Goal: Task Accomplishment & Management: Use online tool/utility

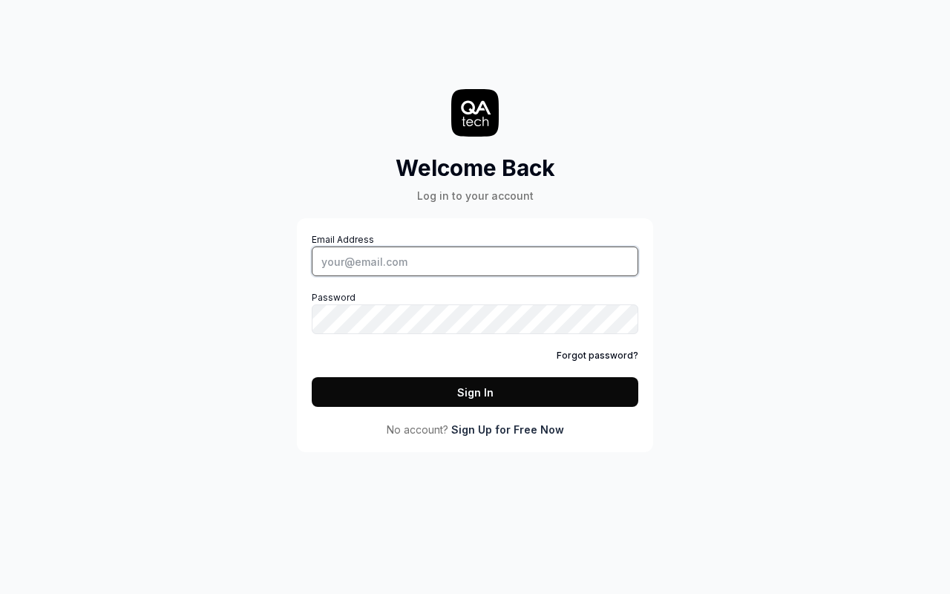
click at [475, 261] on input "Email Address" at bounding box center [475, 261] width 327 height 30
type input "patrick+test@qa.tech"
click at [475, 392] on button "Sign In" at bounding box center [475, 392] width 327 height 30
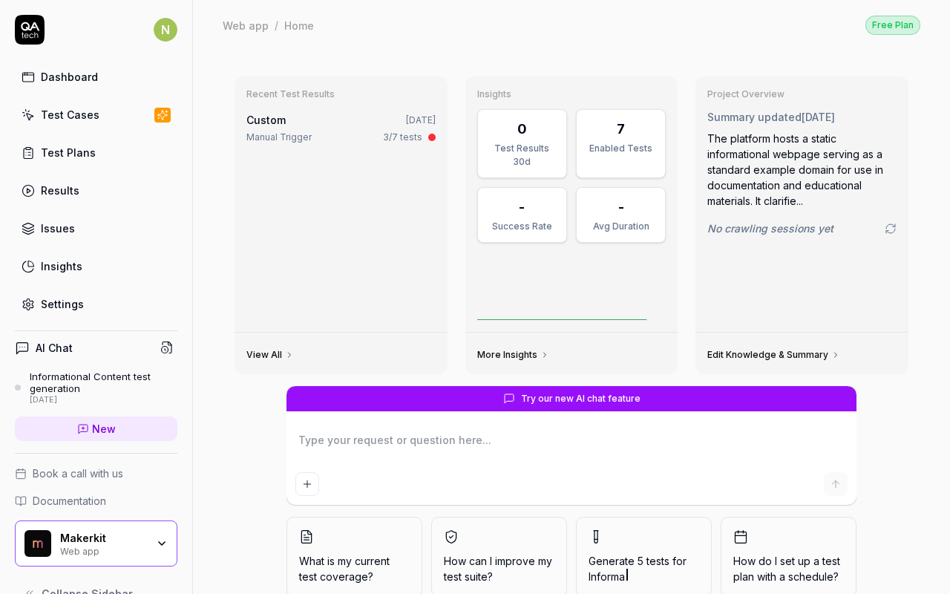
type textarea "*"
click at [91, 115] on div "Test Cases" at bounding box center [70, 115] width 59 height 16
click at [638, 556] on span "Generate 5 tests for Information" at bounding box center [644, 568] width 111 height 31
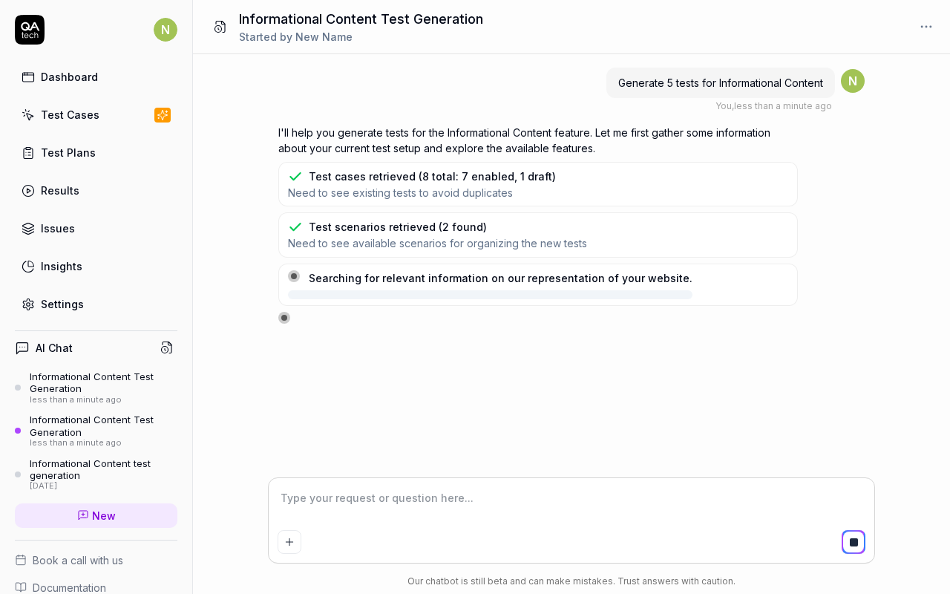
type textarea "*"
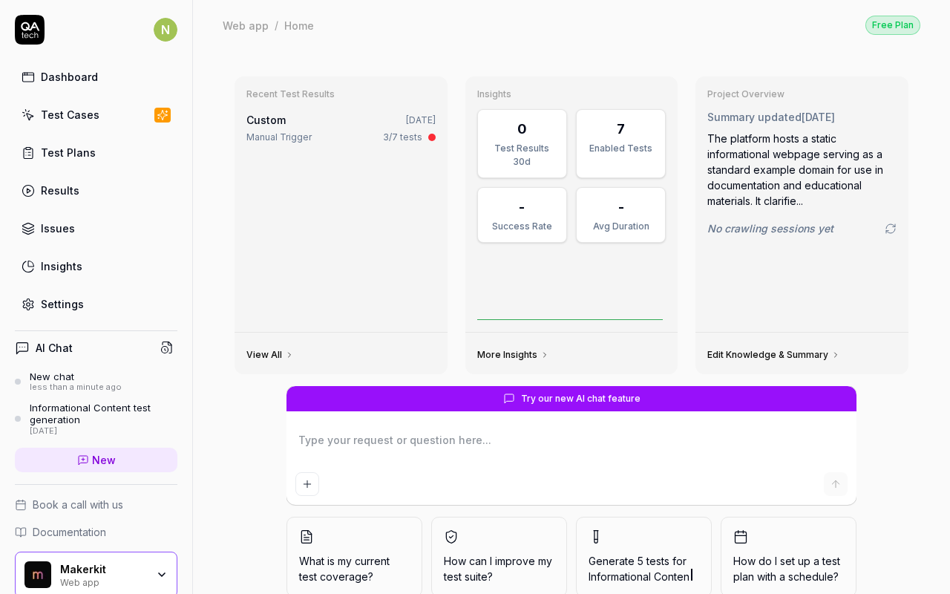
click at [638, 556] on span "Generate 5 tests for Informational Conten" at bounding box center [644, 568] width 111 height 31
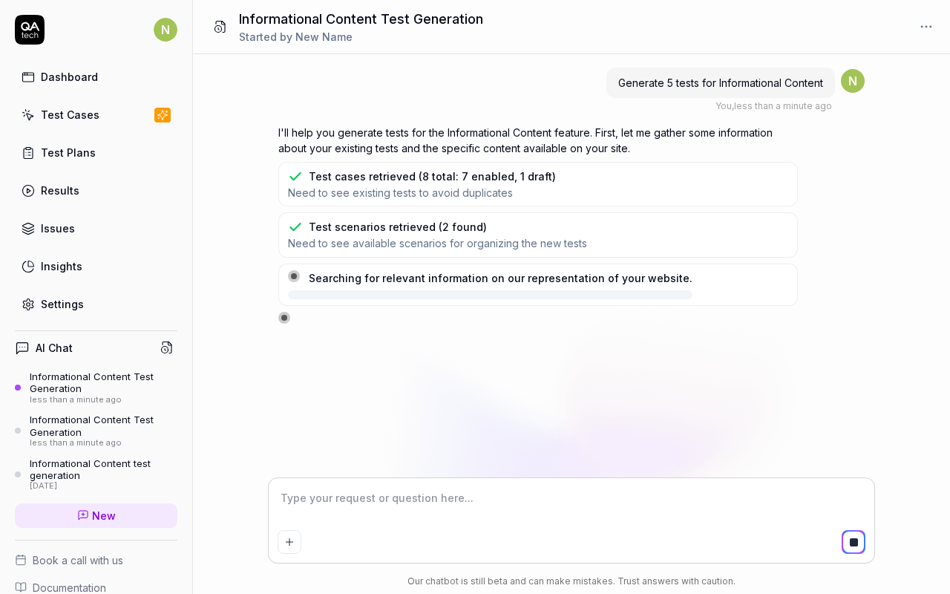
type textarea "*"
click at [68, 114] on div "Test Cases" at bounding box center [70, 115] width 59 height 16
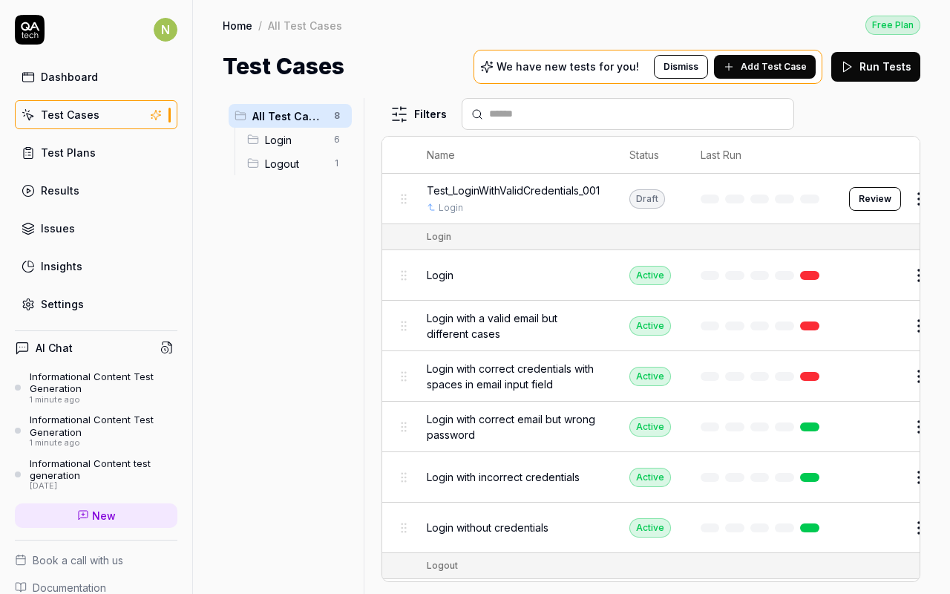
click at [572, 503] on td "Login without credentials" at bounding box center [513, 528] width 203 height 50
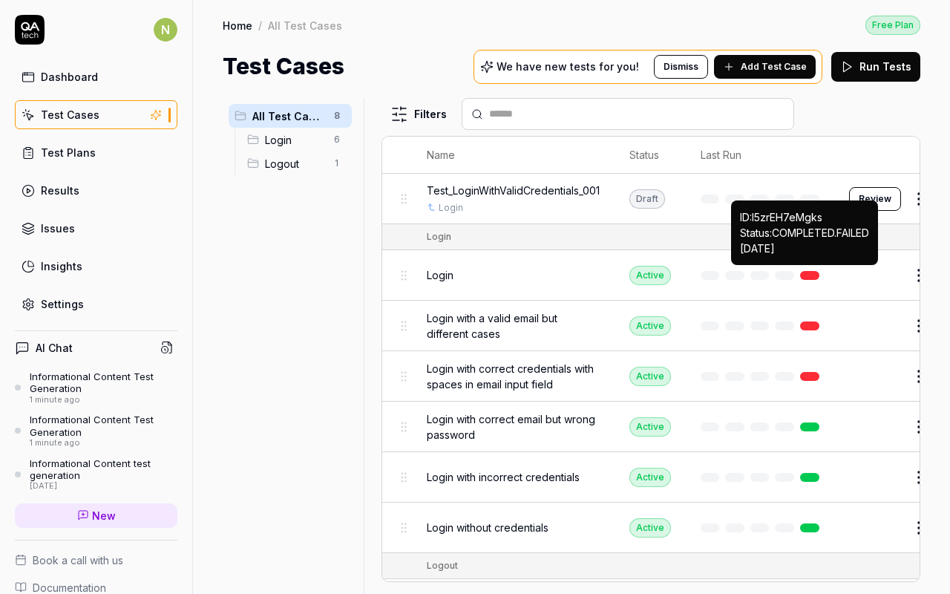
click at [811, 272] on link at bounding box center [809, 275] width 19 height 9
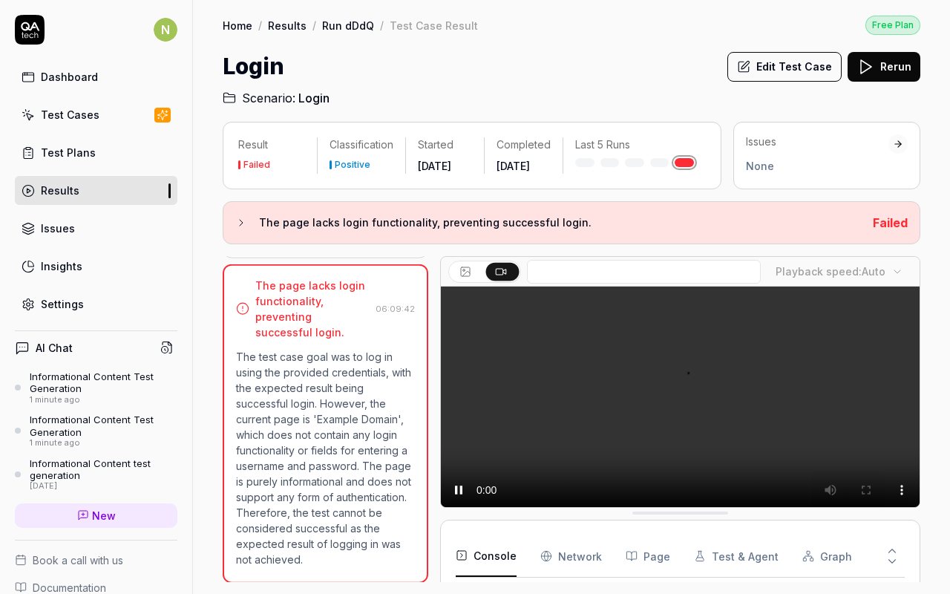
scroll to position [136, 0]
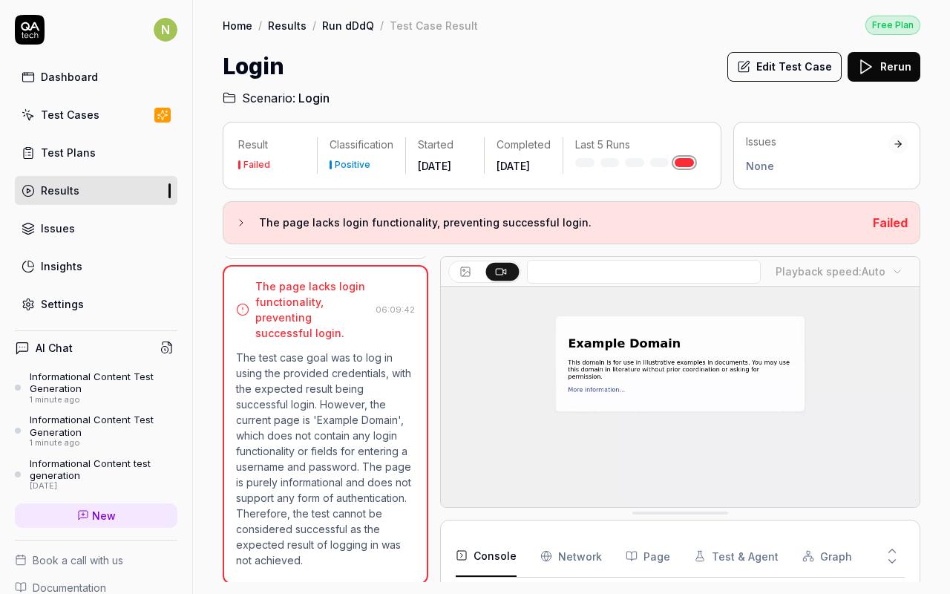
click at [475, 297] on video at bounding box center [680, 436] width 479 height 299
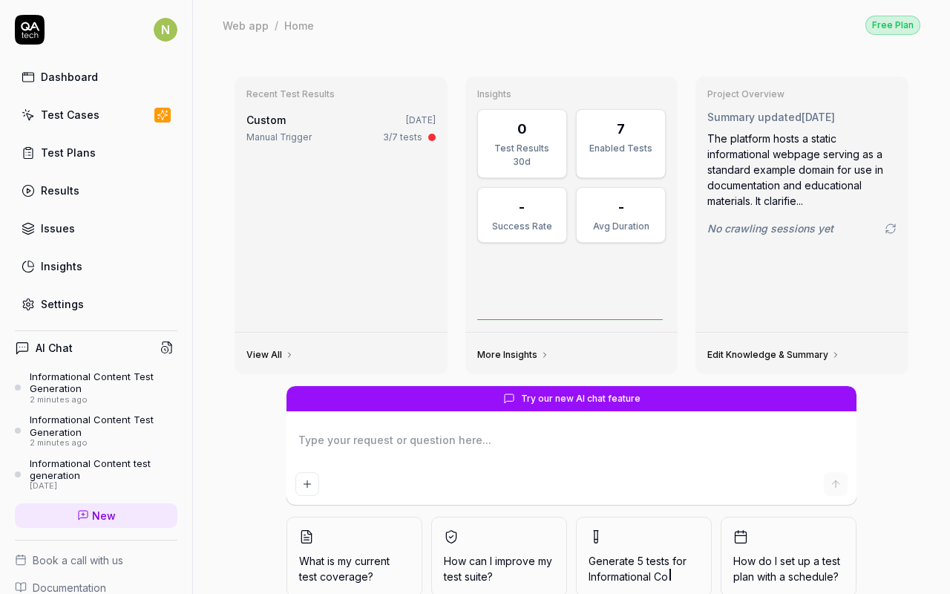
type textarea "*"
